Goal: Navigation & Orientation: Find specific page/section

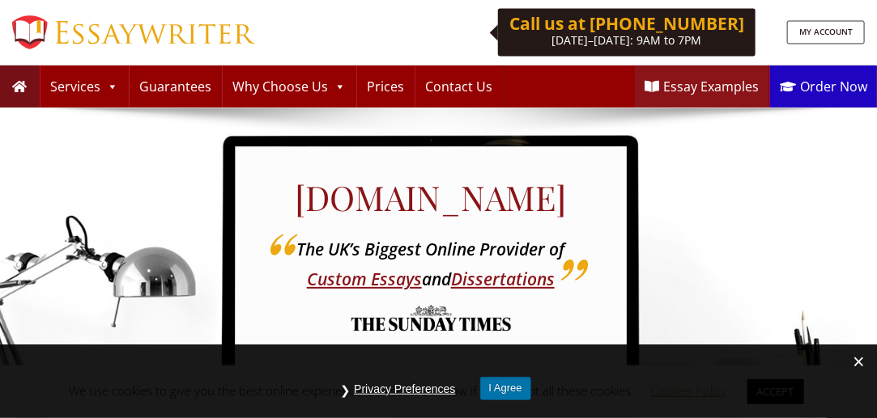
click at [512, 388] on button "I Agree" at bounding box center [505, 388] width 51 height 23
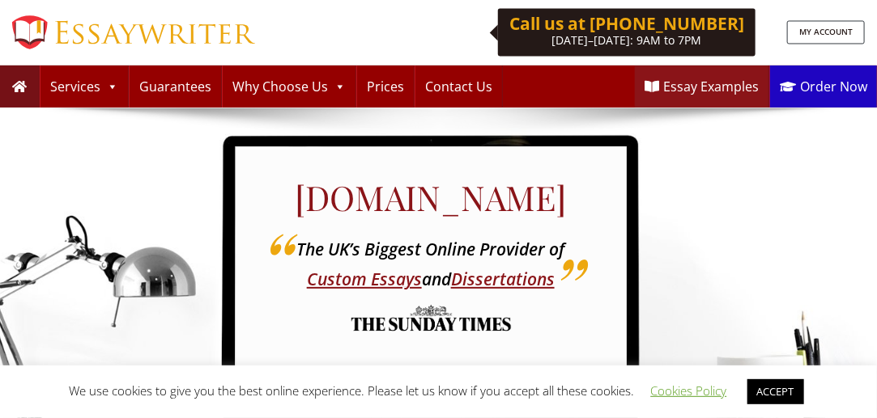
click at [779, 392] on link "ACCEPT" at bounding box center [775, 392] width 57 height 25
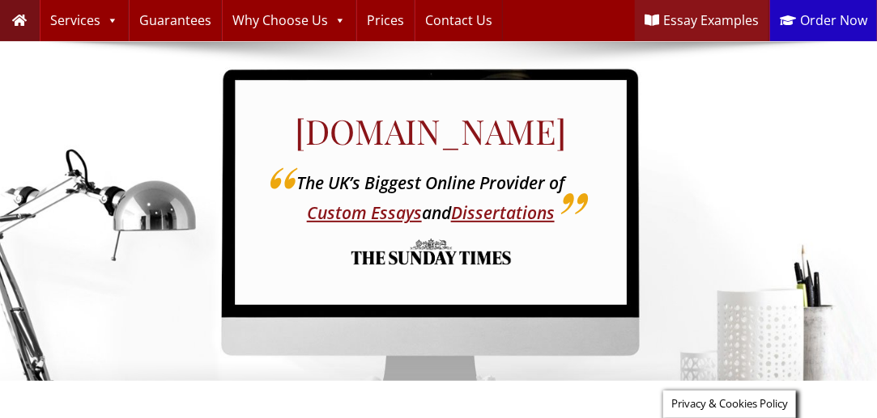
scroll to position [63, 0]
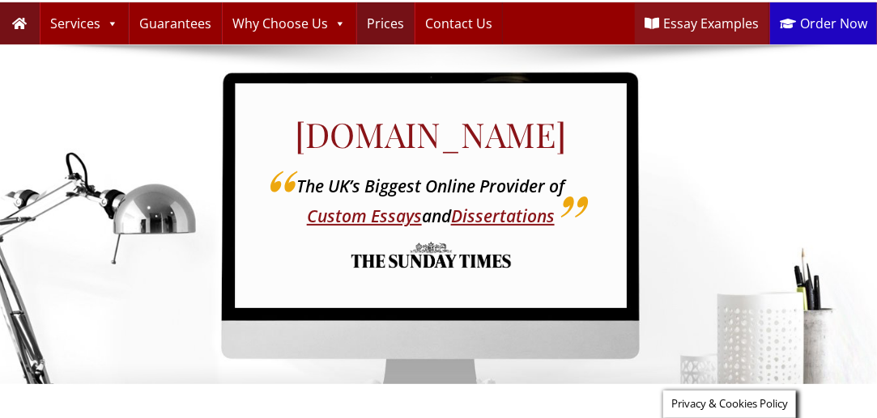
click at [373, 32] on link "Prices" at bounding box center [385, 23] width 57 height 42
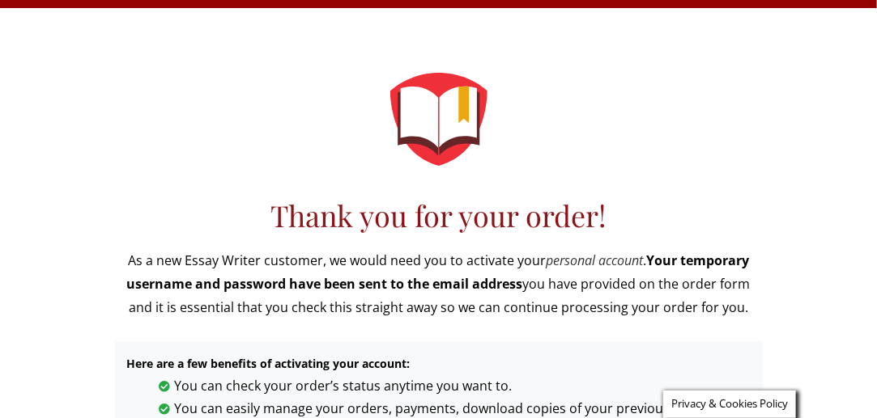
click at [571, 261] on link "personal account" at bounding box center [594, 261] width 97 height 18
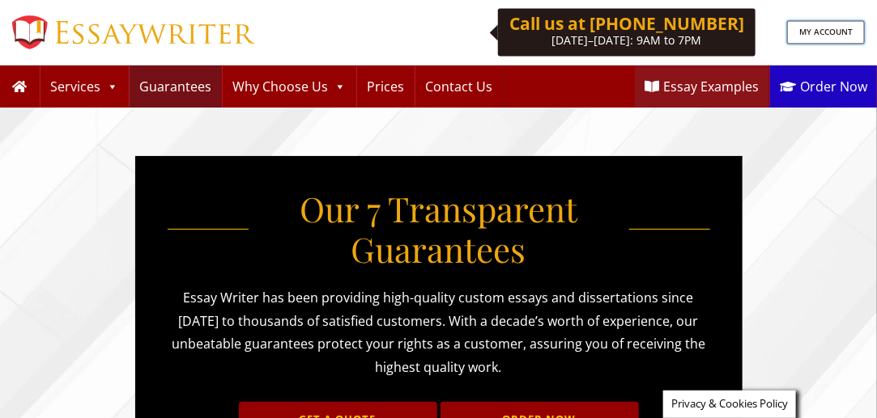
click at [828, 33] on link "MY ACCOUNT" at bounding box center [826, 32] width 78 height 23
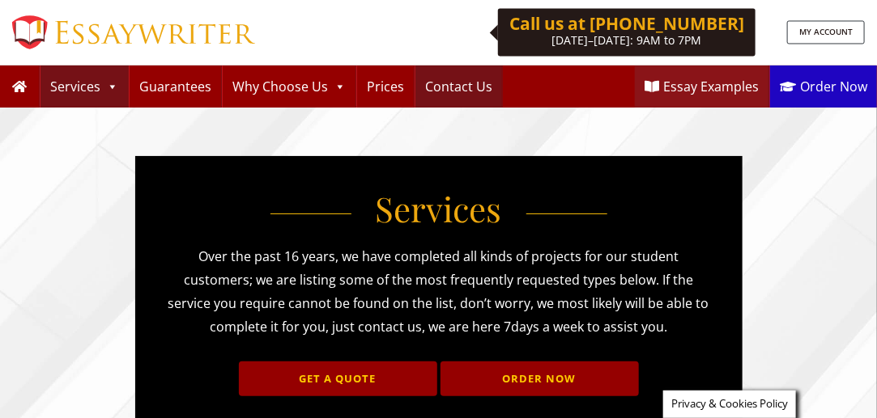
click at [453, 87] on link "Contact Us" at bounding box center [458, 87] width 87 height 42
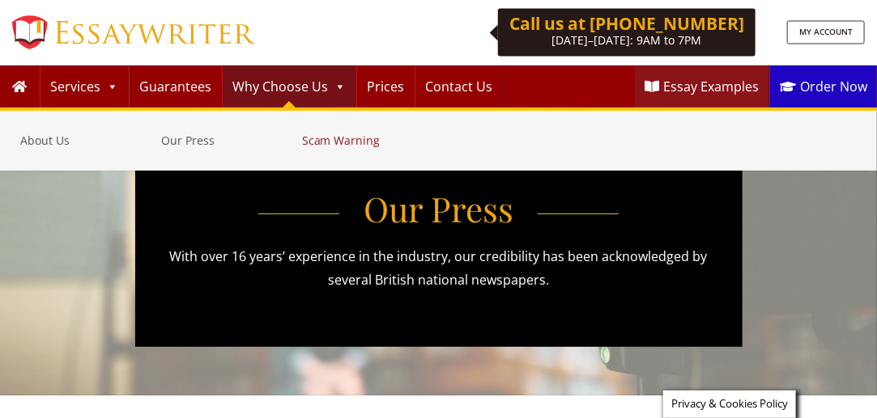
click at [321, 136] on link "Scam Warning" at bounding box center [368, 140] width 133 height 19
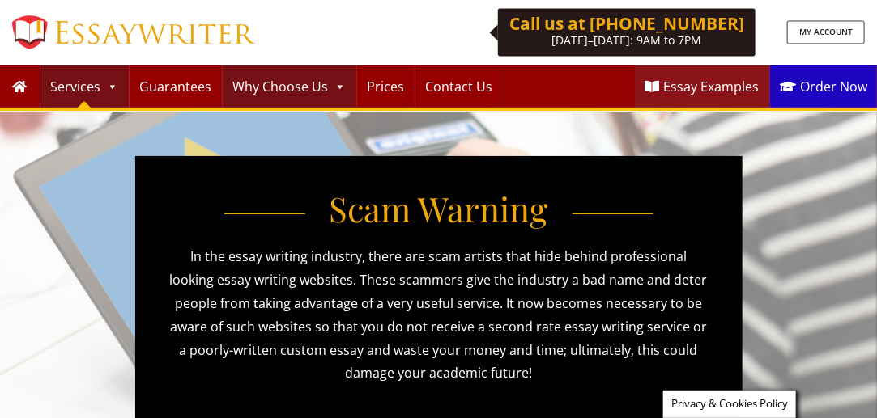
click at [84, 81] on link "Services" at bounding box center [83, 87] width 87 height 42
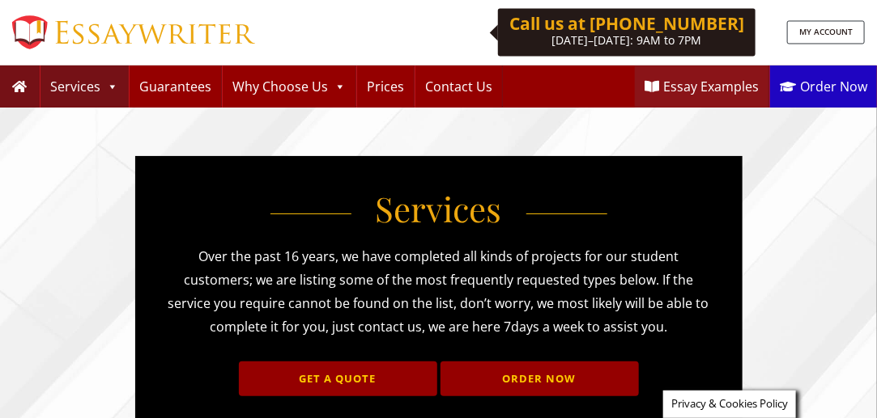
click at [17, 84] on icon at bounding box center [19, 86] width 15 height 13
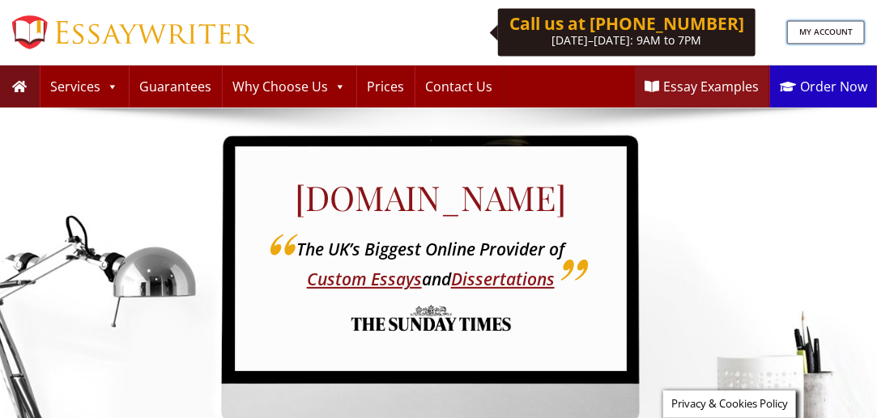
click at [817, 30] on link "MY ACCOUNT" at bounding box center [826, 32] width 78 height 23
